Goal: Task Accomplishment & Management: Manage account settings

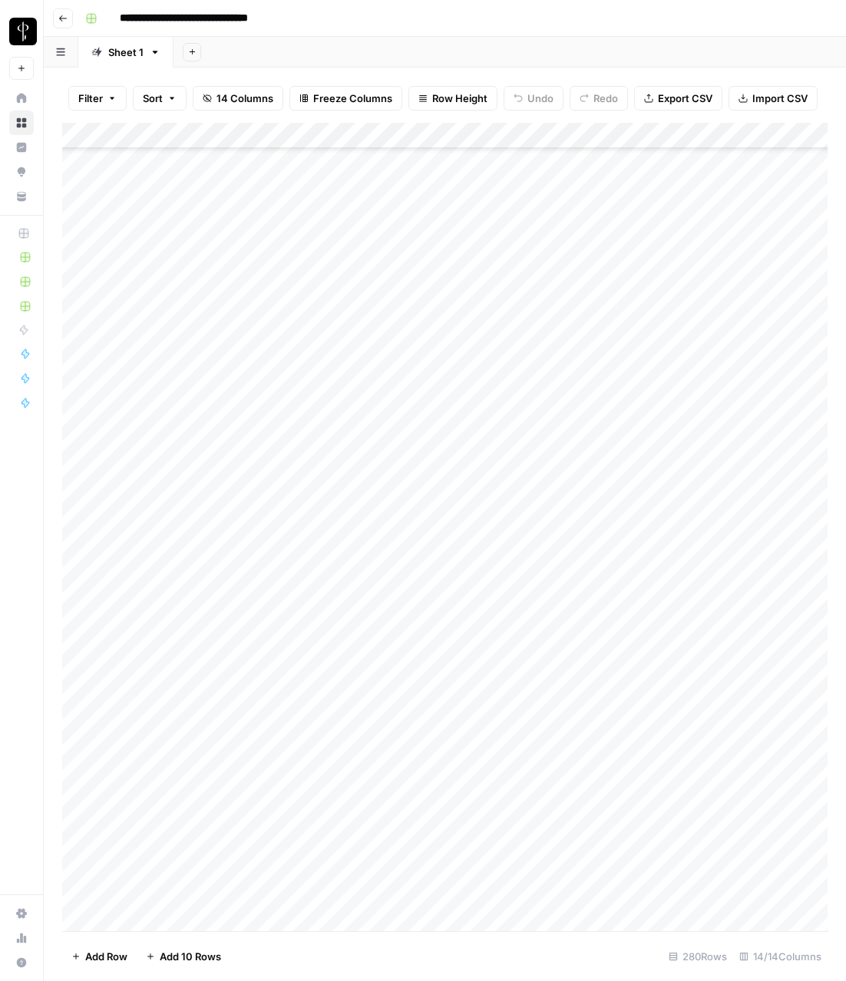
scroll to position [3539, 0]
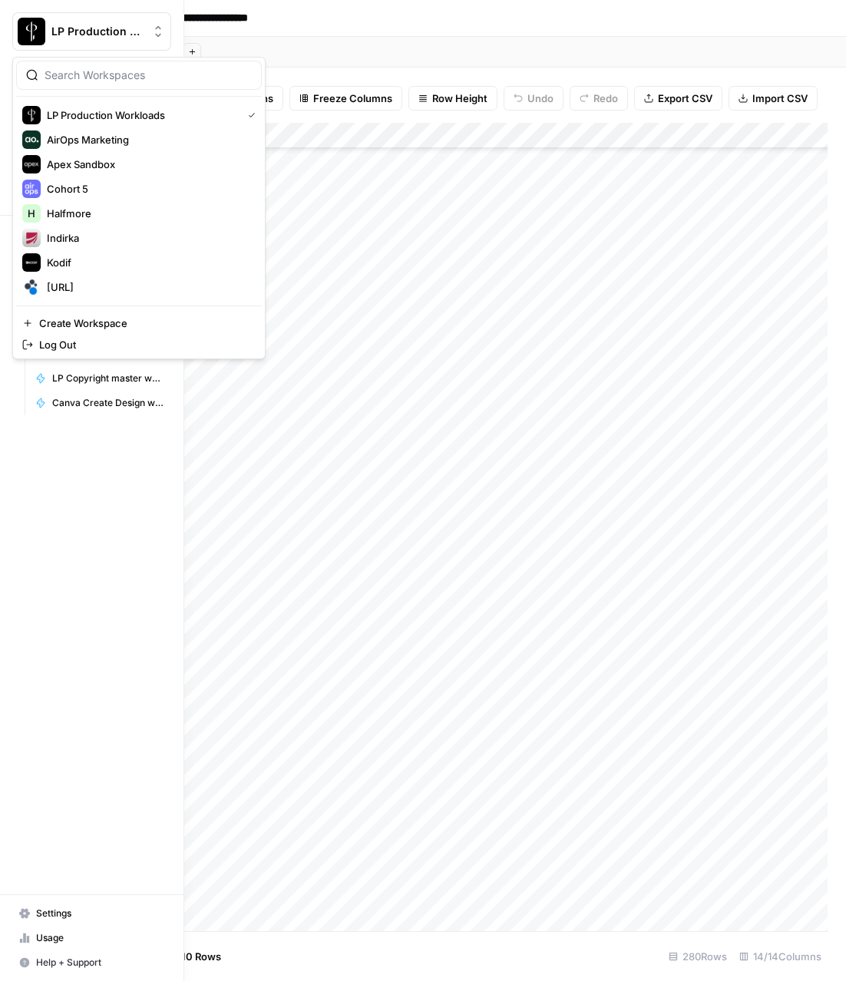
click at [23, 37] on img "Workspace: LP Production Workloads" at bounding box center [32, 32] width 28 height 28
click at [66, 288] on span "[URL]" at bounding box center [148, 286] width 203 height 15
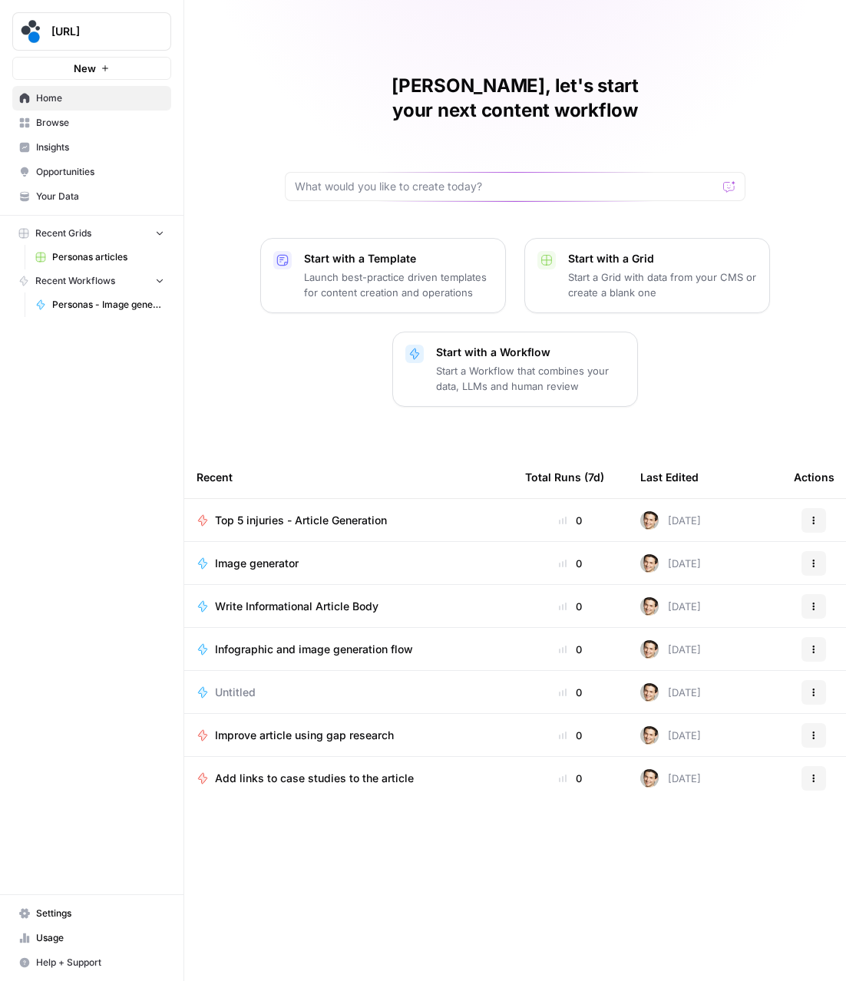
click at [51, 920] on link "Settings" at bounding box center [91, 913] width 159 height 25
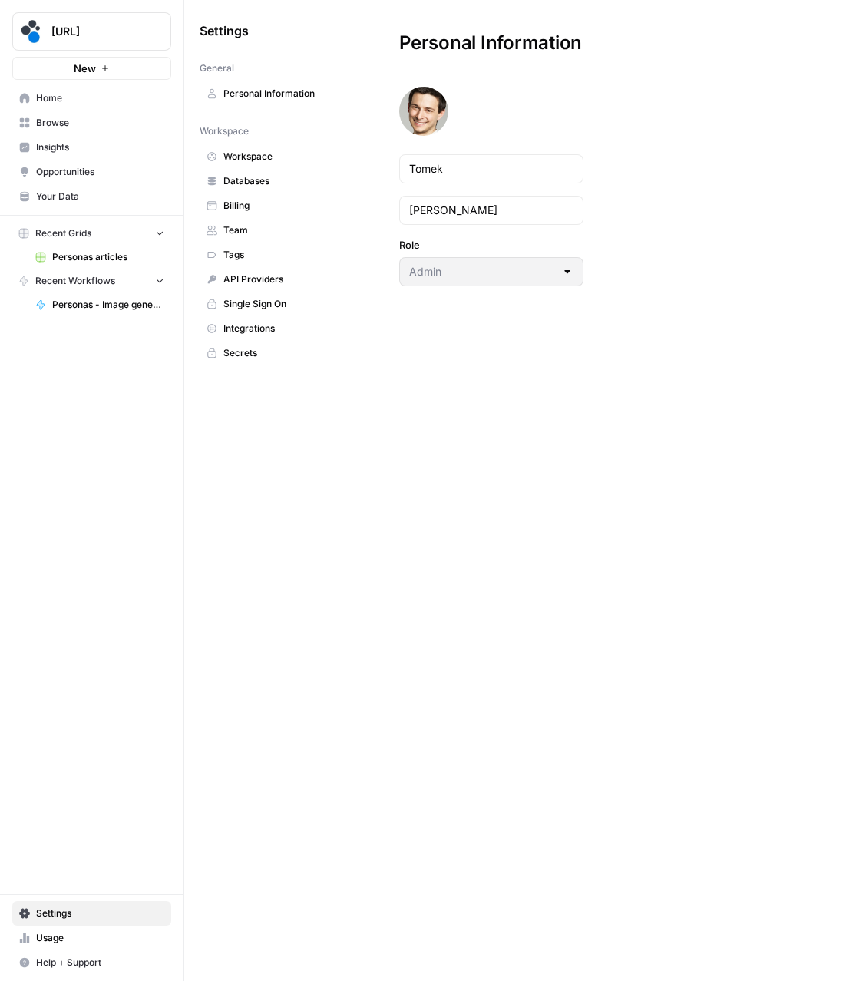
click at [271, 161] on span "Workspace" at bounding box center [284, 157] width 122 height 14
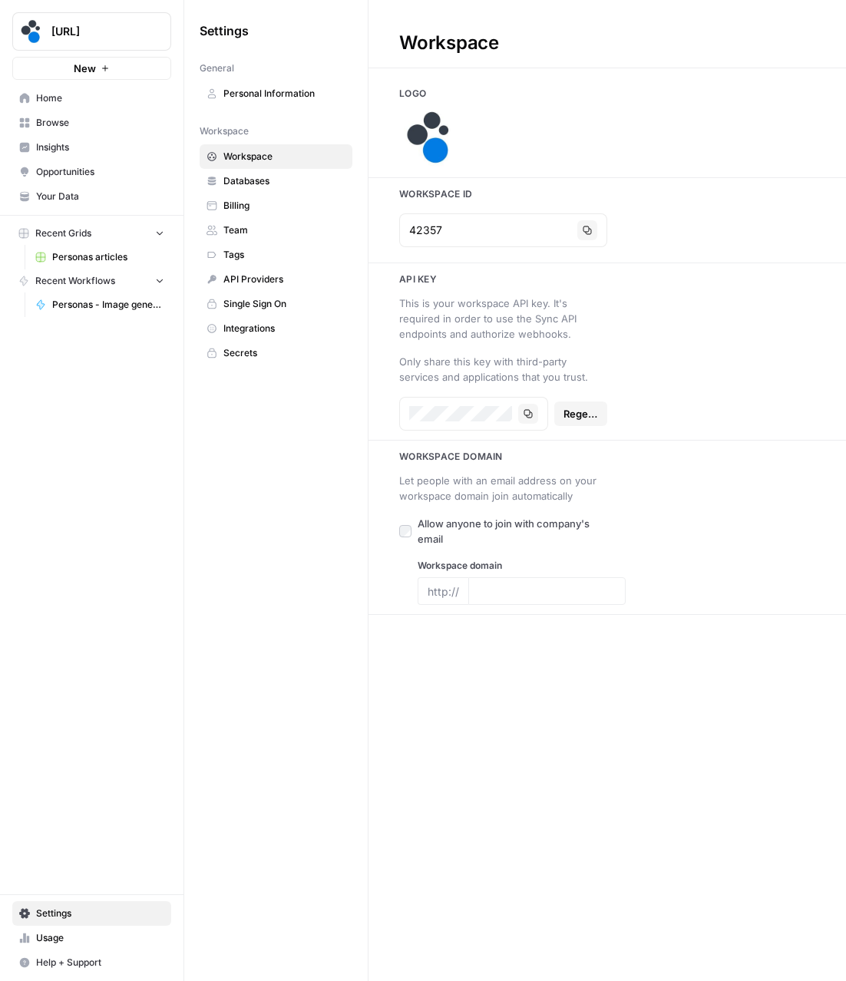
type input "[URL]"
click at [577, 233] on button "Copy" at bounding box center [587, 230] width 20 height 20
click at [230, 199] on span "Billing" at bounding box center [284, 206] width 122 height 14
